Goal: Information Seeking & Learning: Learn about a topic

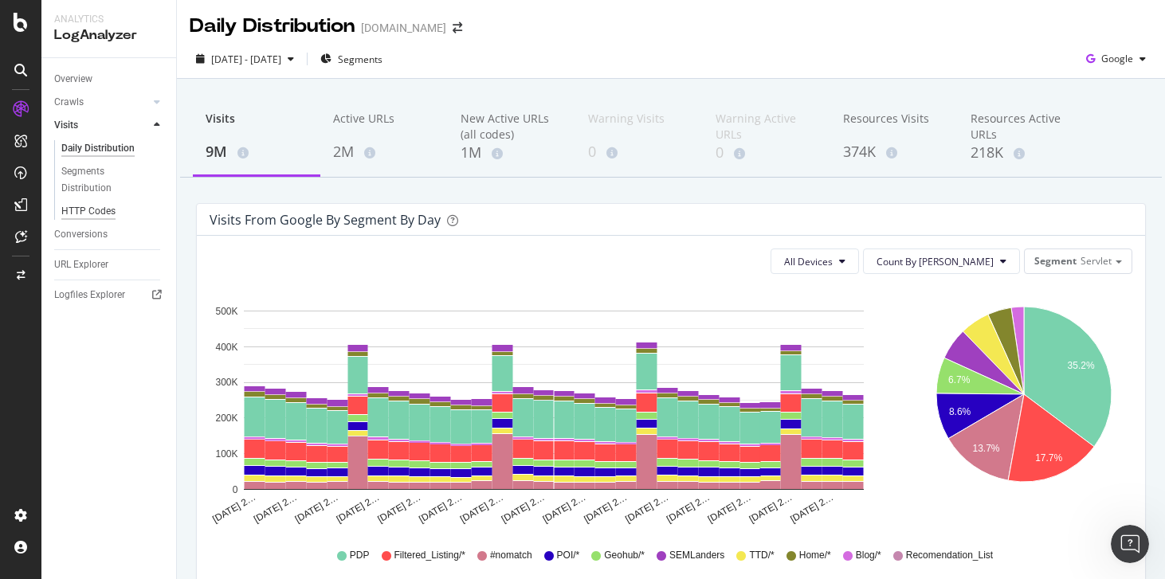
click at [104, 203] on div "HTTP Codes" at bounding box center [88, 211] width 54 height 17
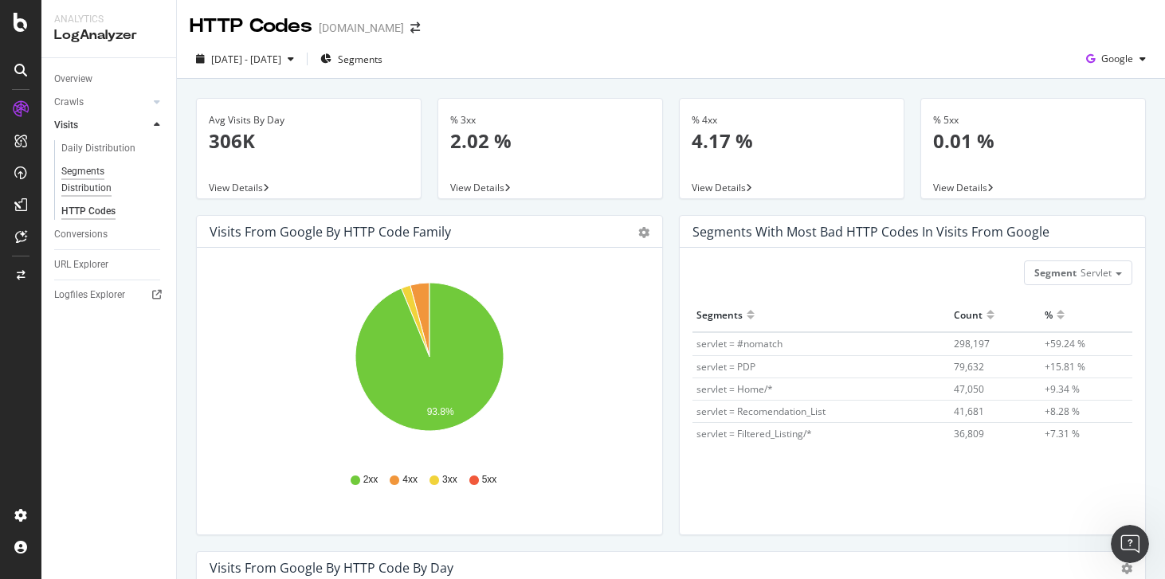
click at [77, 176] on div "Segments Distribution" at bounding box center [105, 179] width 88 height 33
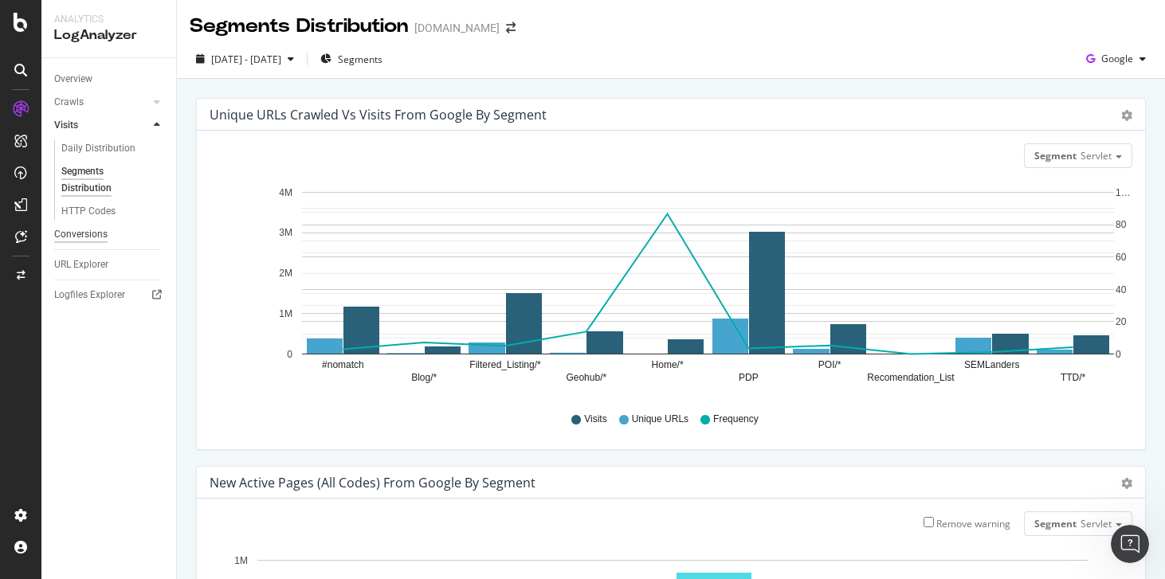
click at [77, 239] on div "Conversions" at bounding box center [80, 234] width 53 height 17
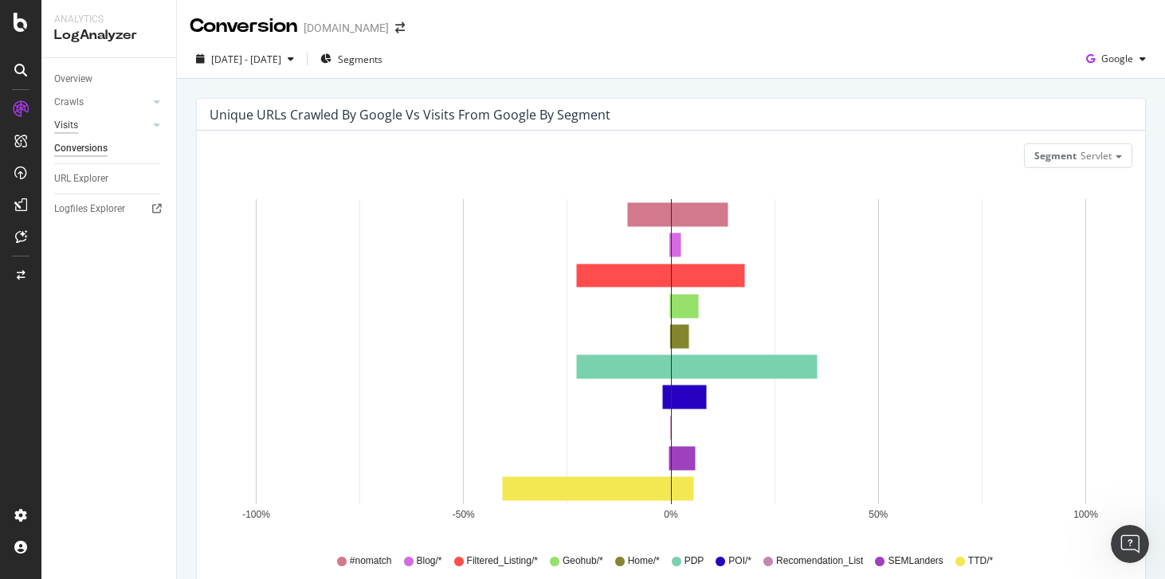
click at [75, 130] on div "Visits" at bounding box center [66, 125] width 24 height 17
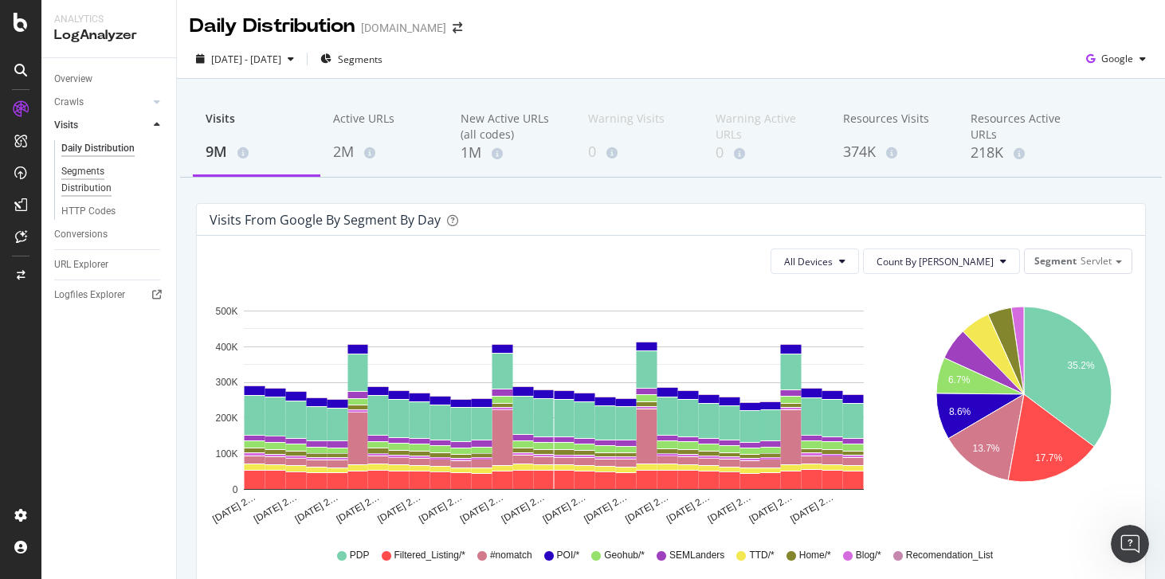
click at [77, 176] on div "Segments Distribution" at bounding box center [105, 179] width 88 height 33
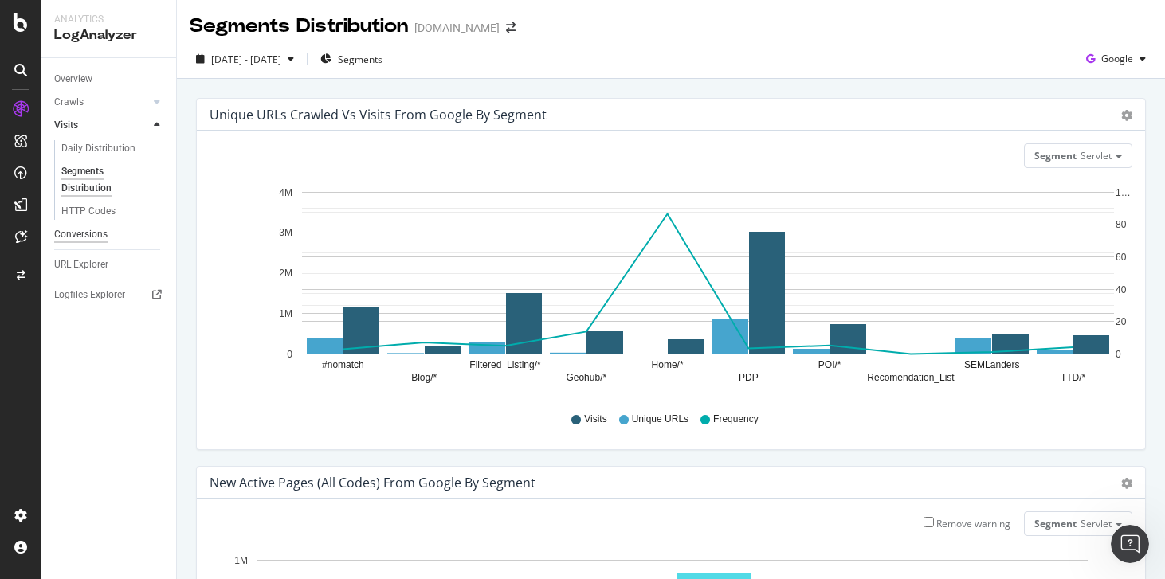
click at [73, 232] on div "Conversions" at bounding box center [80, 234] width 53 height 17
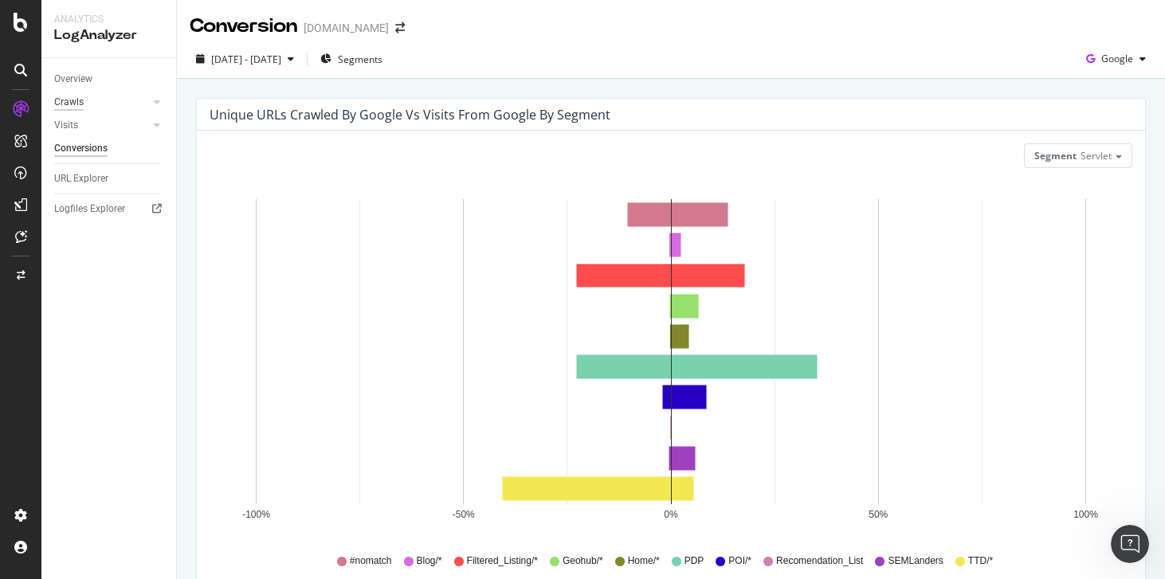
click at [73, 101] on div "Crawls" at bounding box center [68, 102] width 29 height 17
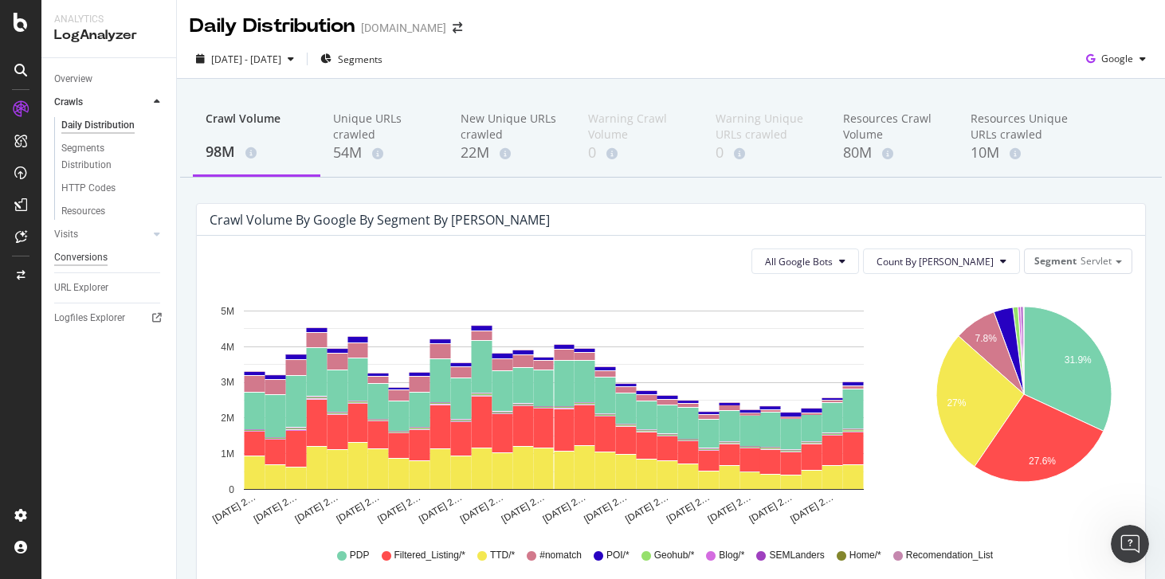
click at [70, 258] on div "Conversions" at bounding box center [80, 257] width 53 height 17
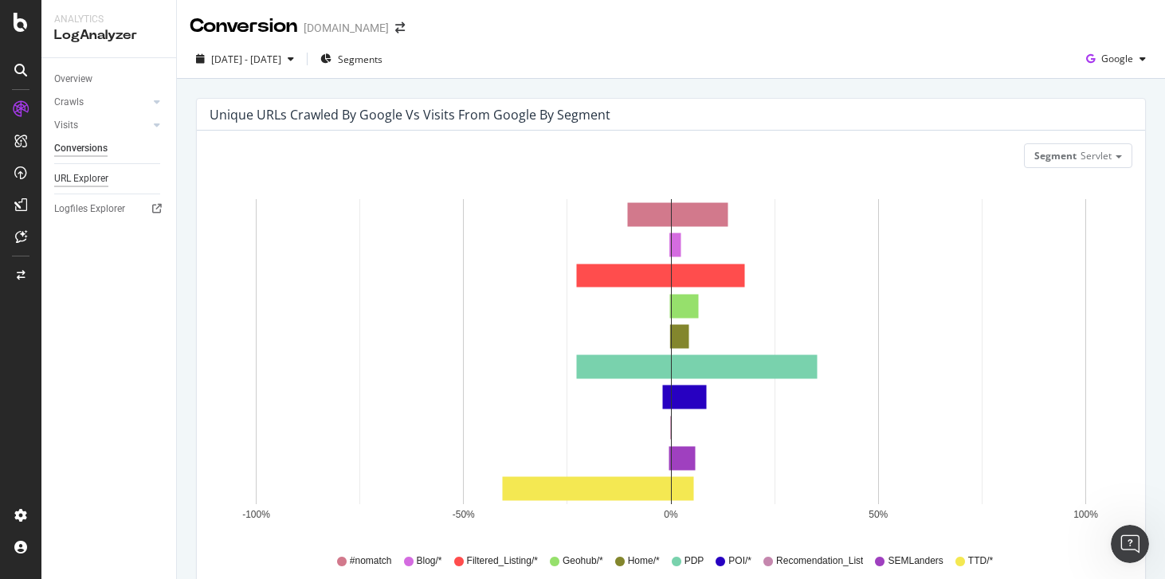
click at [87, 182] on div "URL Explorer" at bounding box center [81, 179] width 54 height 17
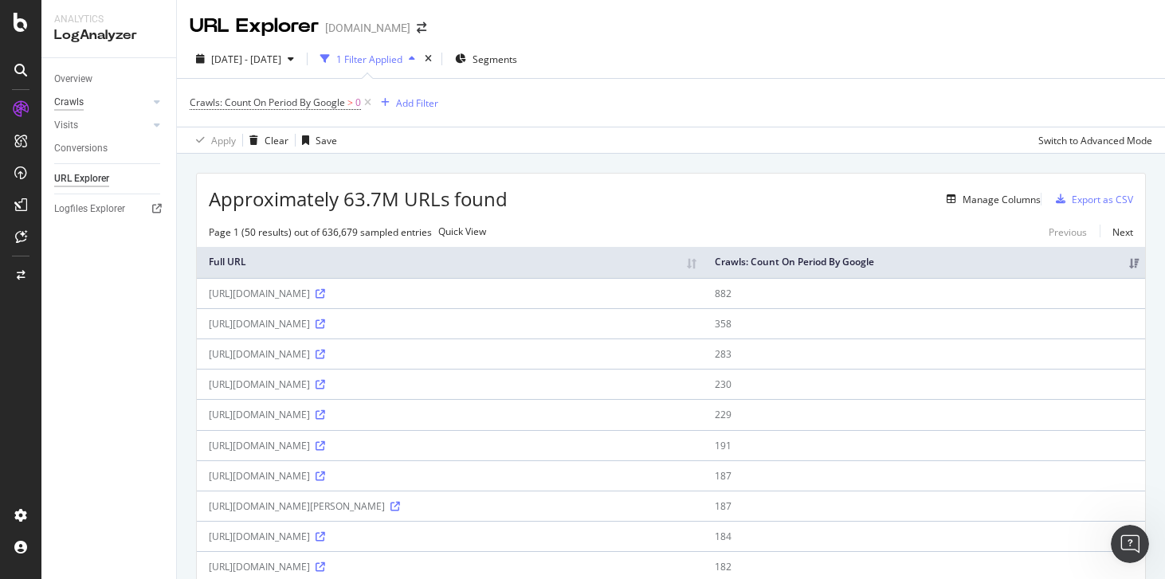
click at [69, 106] on div "Crawls" at bounding box center [68, 102] width 29 height 17
